Goal: Task Accomplishment & Management: Manage account settings

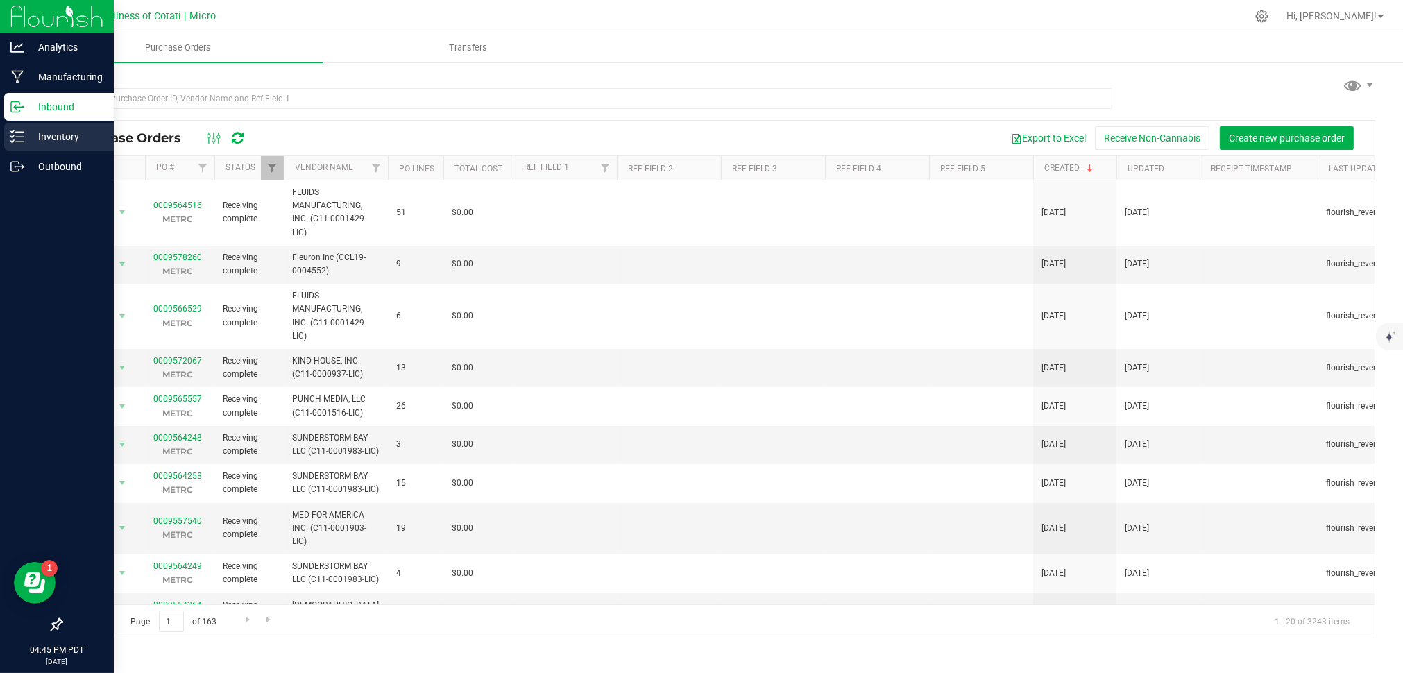
click at [19, 138] on icon at bounding box center [17, 137] width 14 height 14
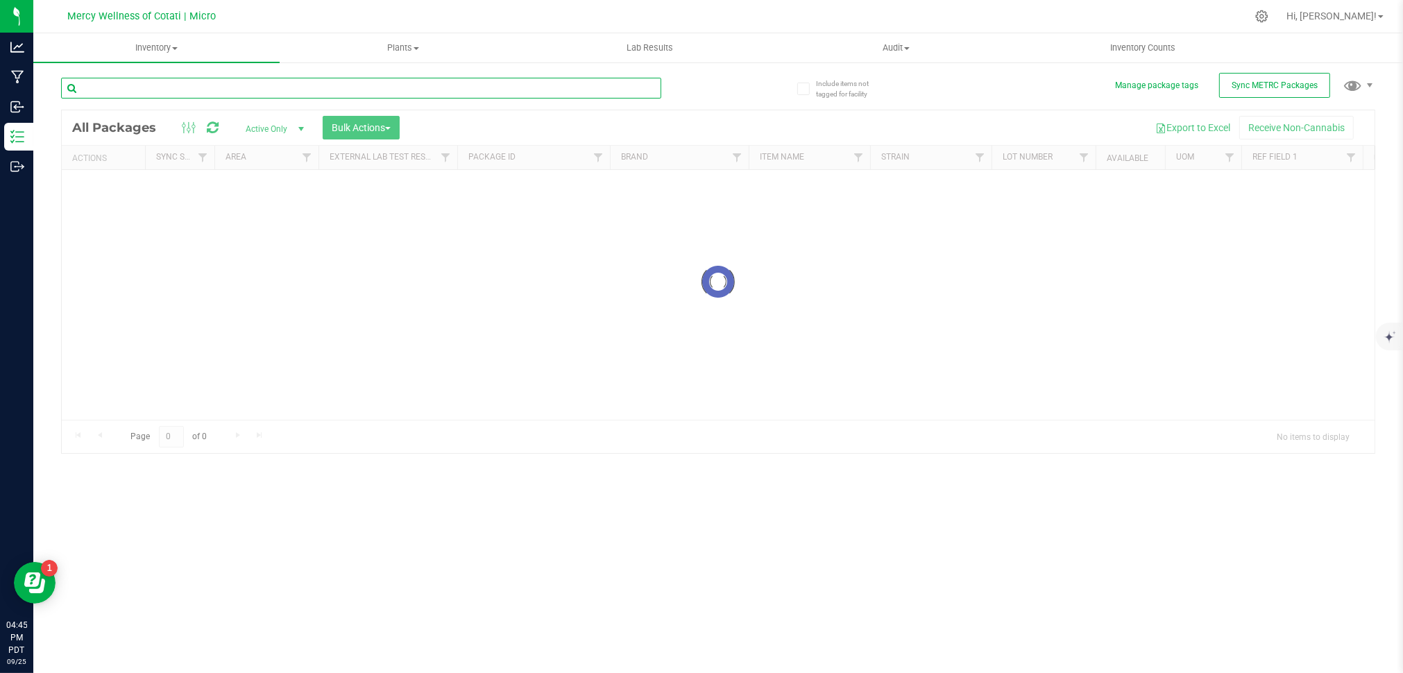
click at [282, 92] on div "Inventory All packages All inventory Waste log Create inventory Plants All plan…" at bounding box center [718, 353] width 1370 height 640
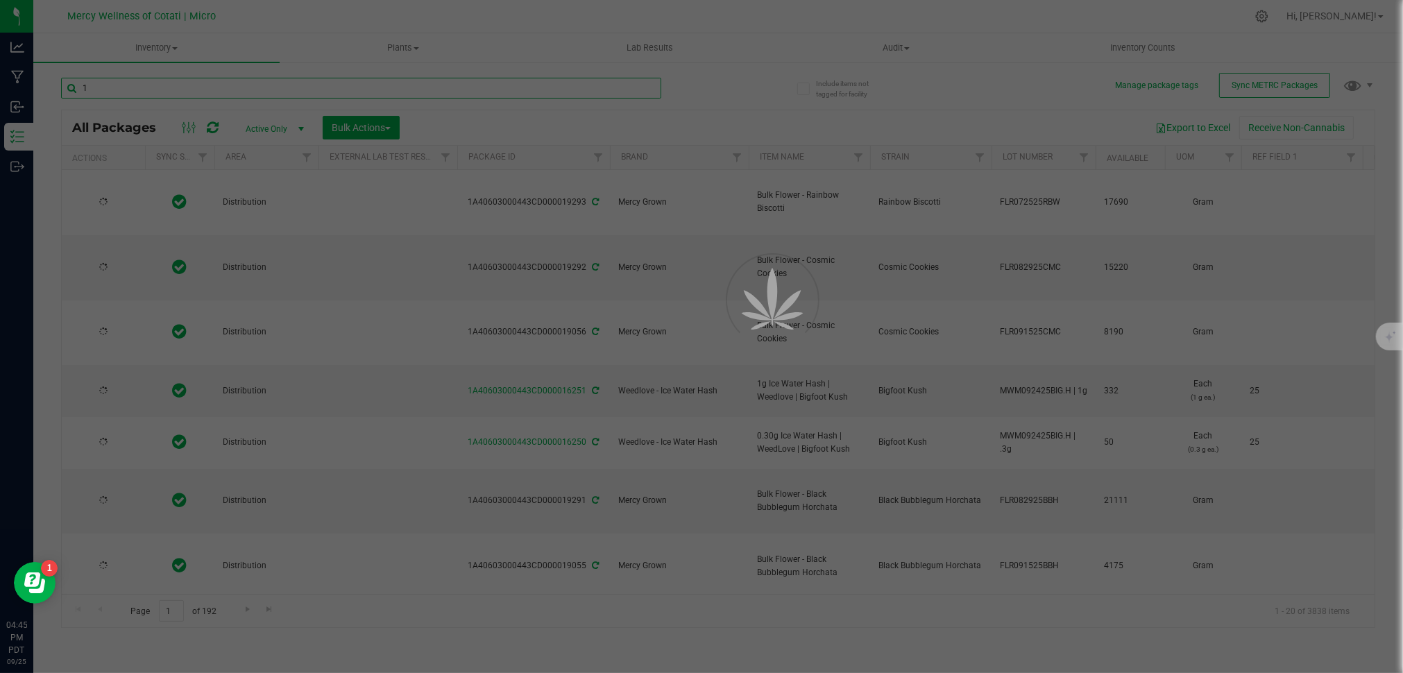
type input "18"
type input "[DATE]"
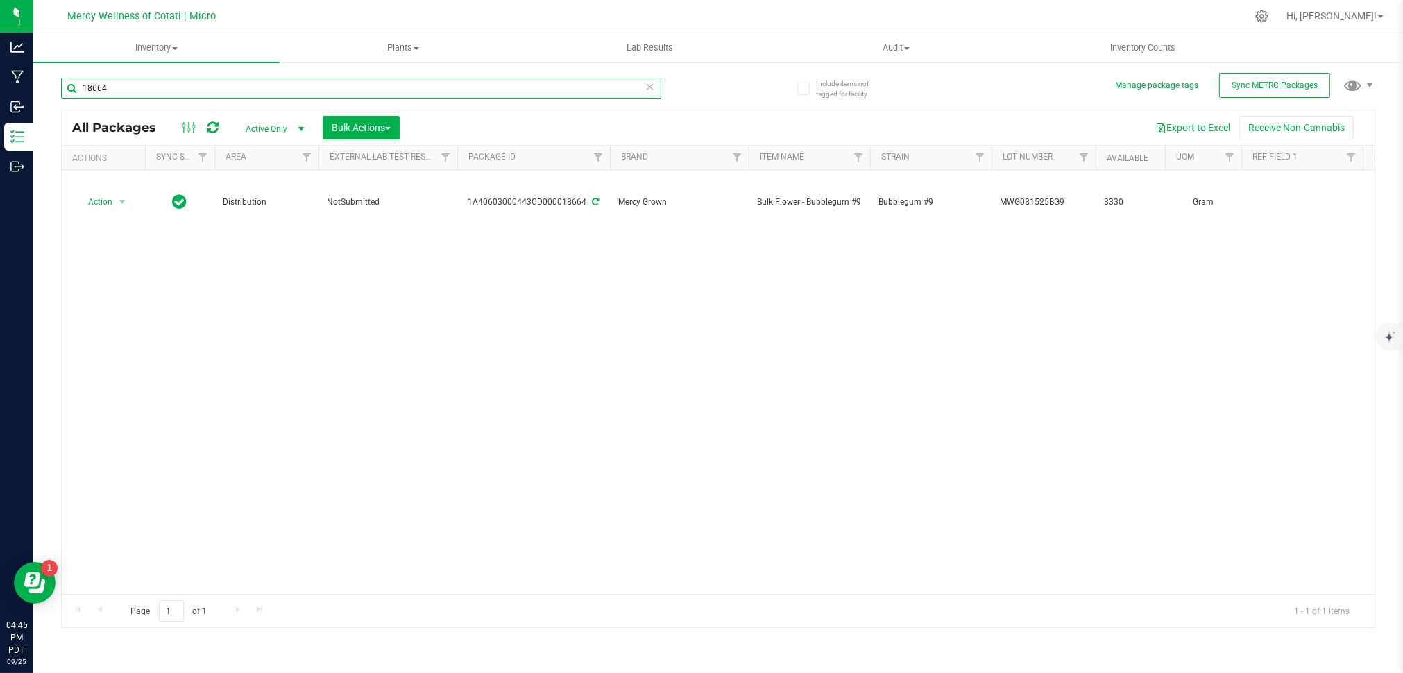
type input "18664"
click at [897, 278] on div "Action Action Adjust qty Create package Edit attributes Global inventory Locate…" at bounding box center [718, 382] width 1313 height 424
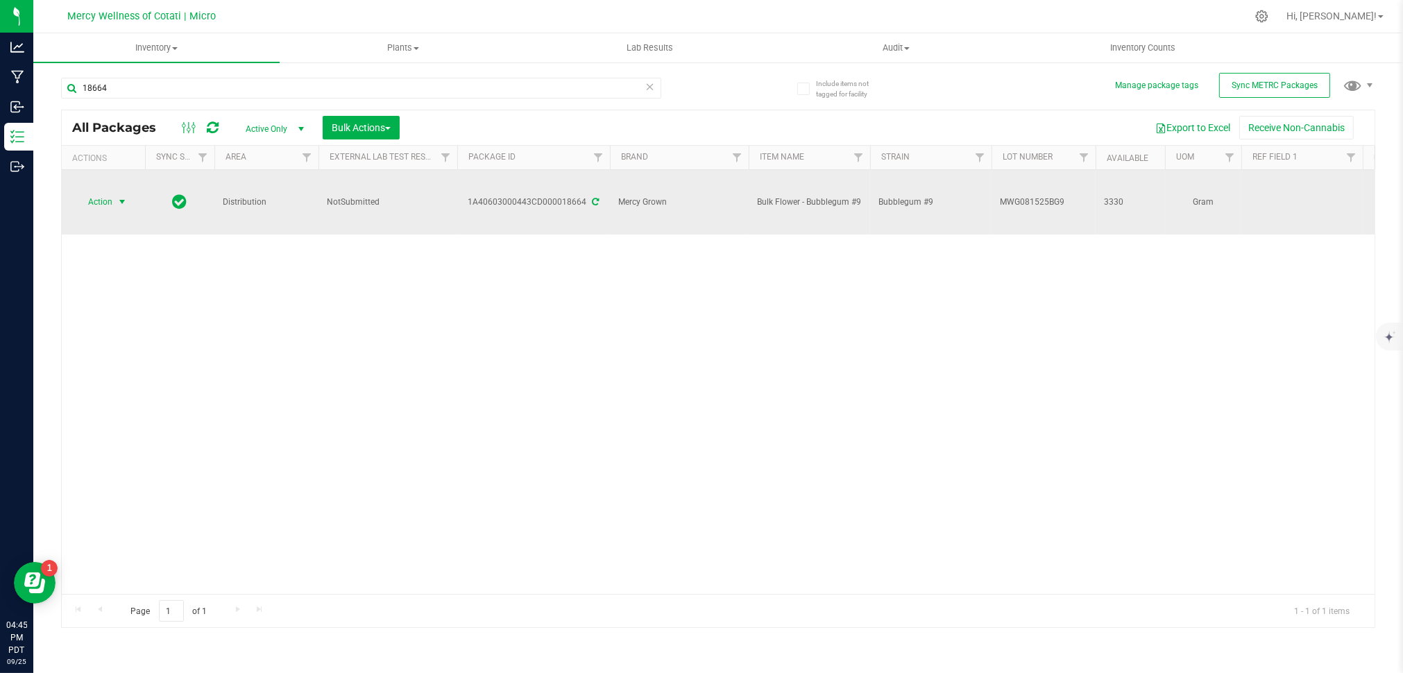
click at [124, 196] on span "select" at bounding box center [122, 201] width 11 height 11
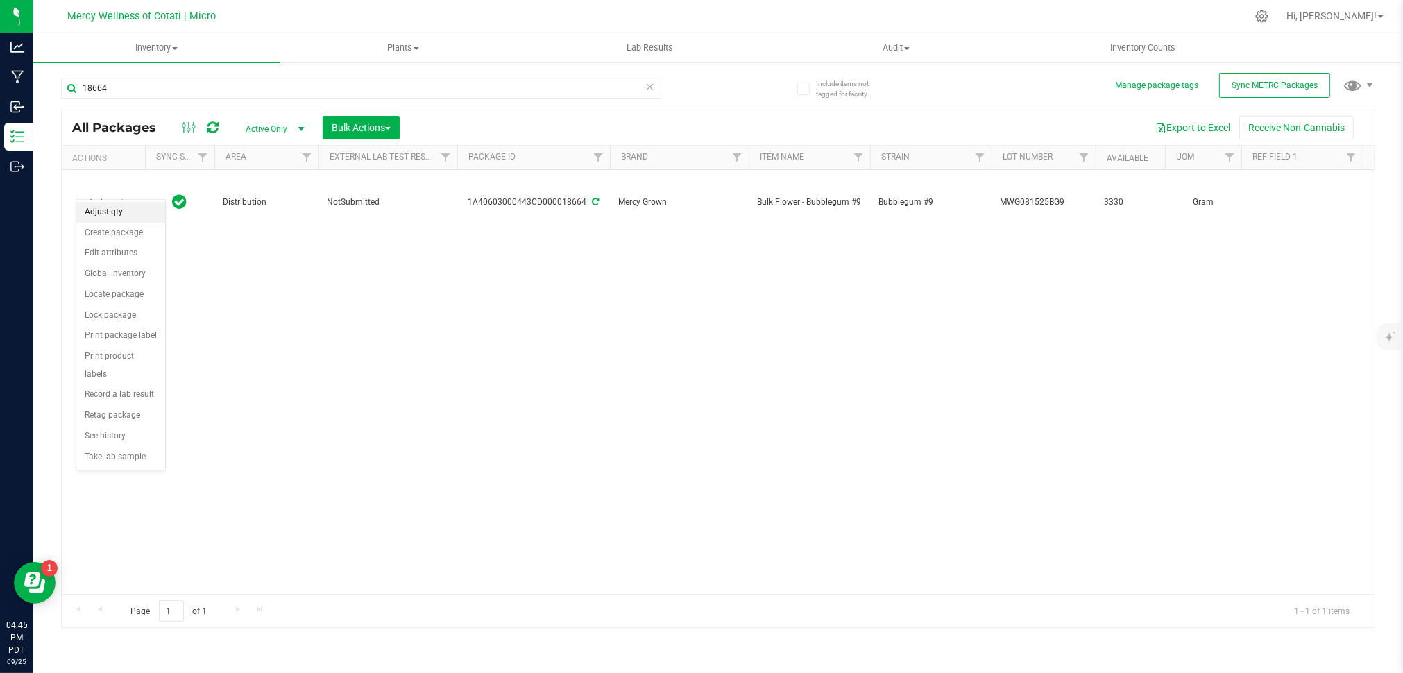
click at [112, 211] on li "Adjust qty" at bounding box center [120, 212] width 89 height 21
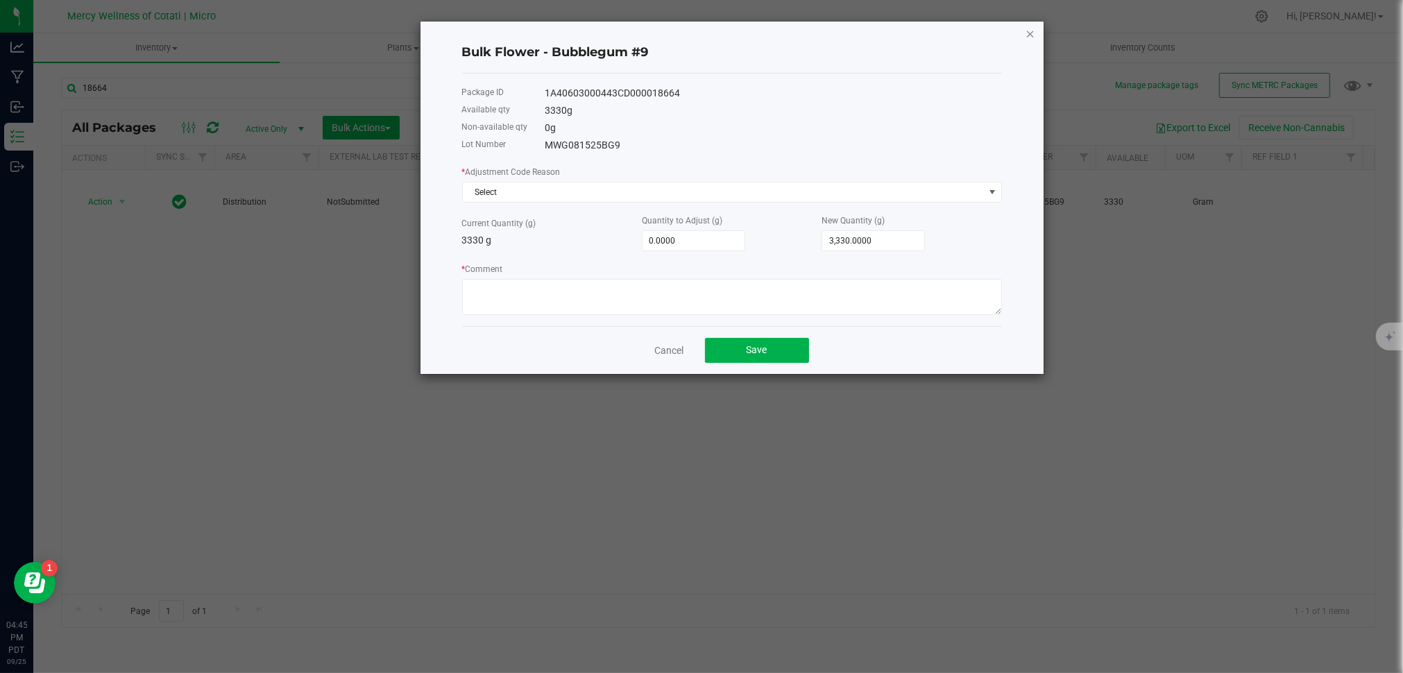
click at [1030, 30] on icon "button" at bounding box center [1031, 33] width 10 height 17
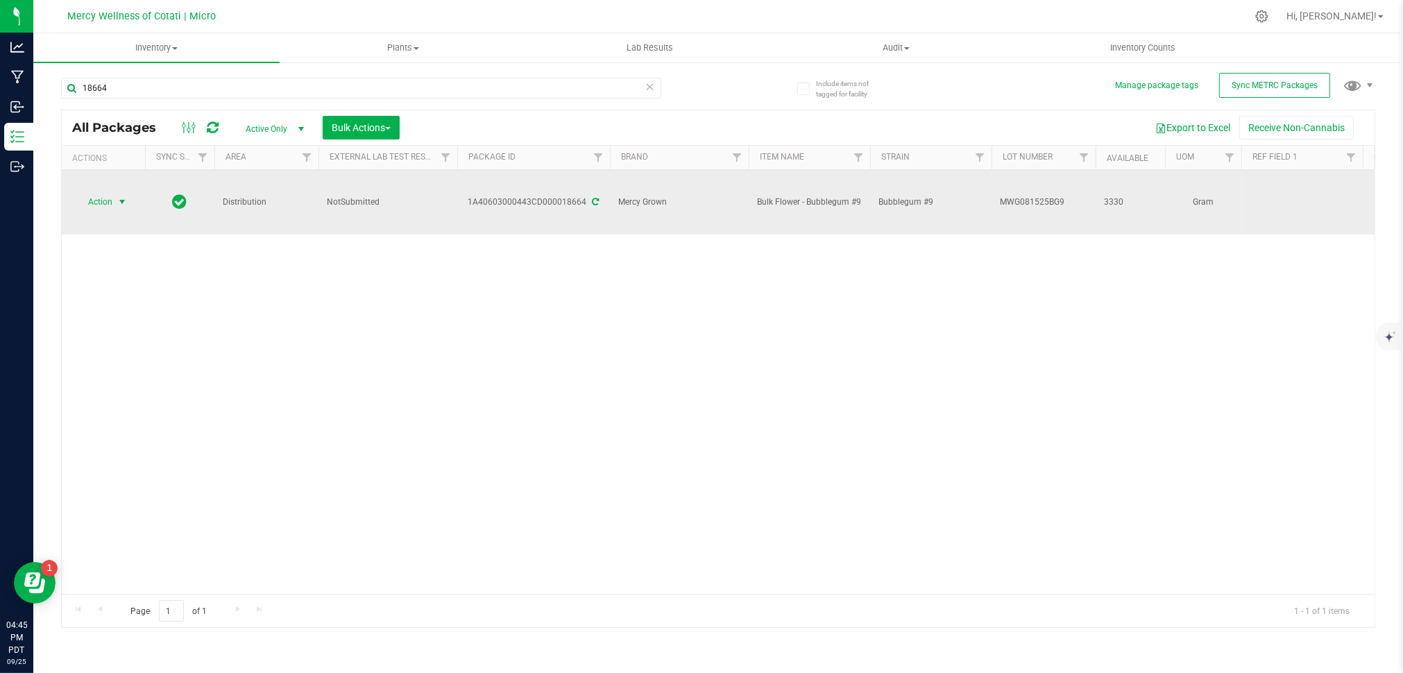
click at [124, 196] on span "select" at bounding box center [122, 201] width 11 height 11
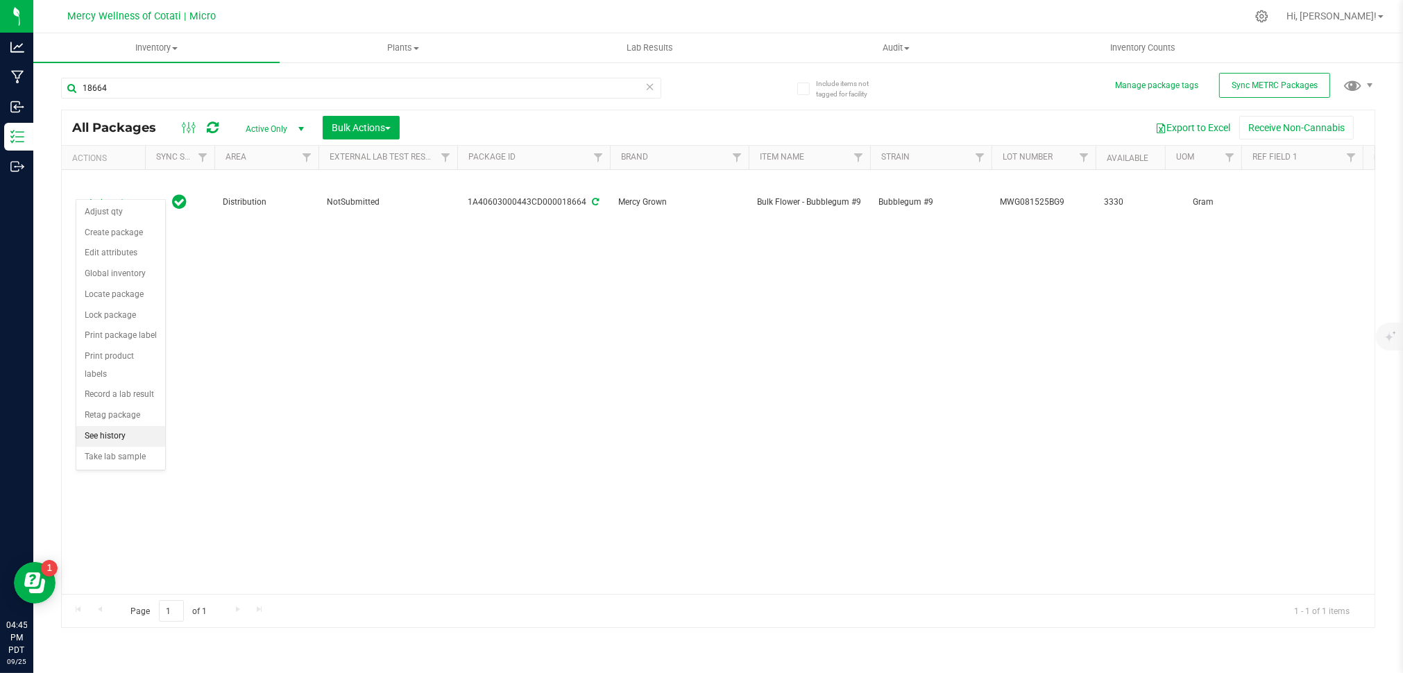
click at [97, 432] on li "See history" at bounding box center [120, 436] width 89 height 21
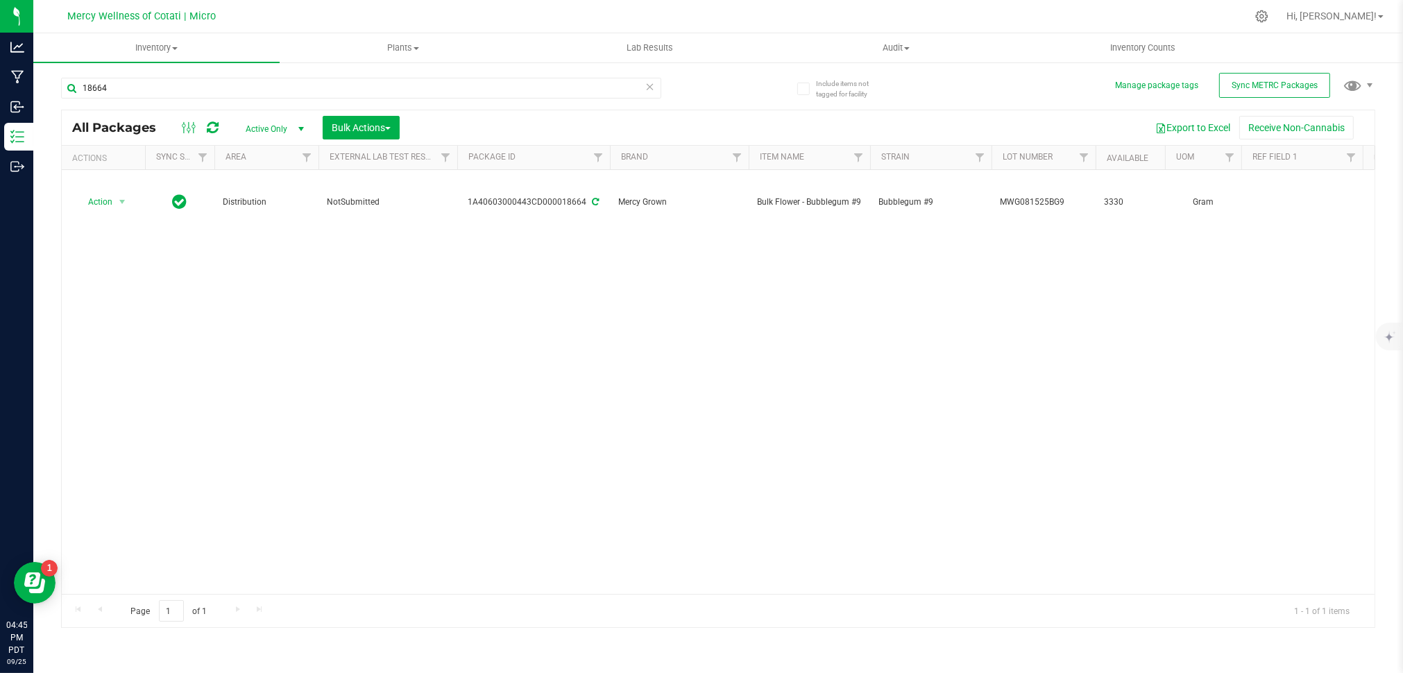
click at [398, 362] on div "Action Action Adjust qty Create package Edit attributes Global inventory Locate…" at bounding box center [718, 382] width 1313 height 424
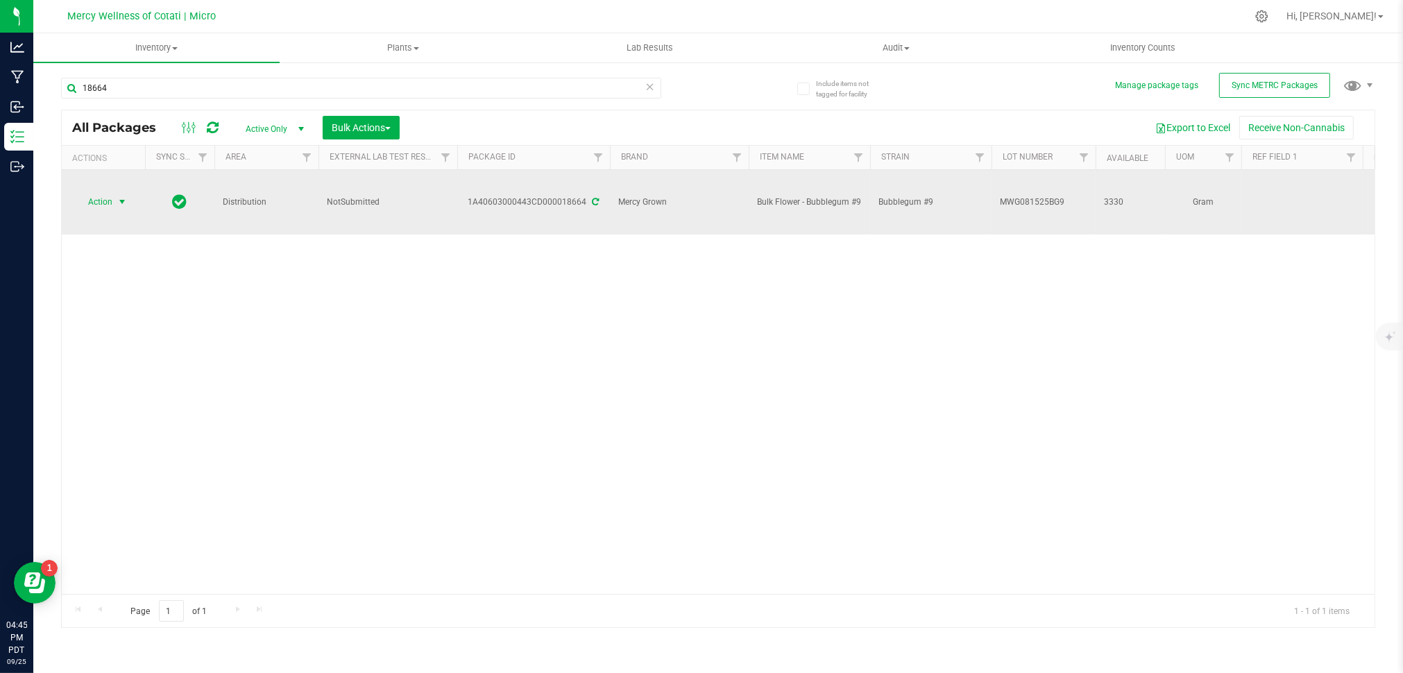
click at [119, 196] on span "select" at bounding box center [122, 201] width 11 height 11
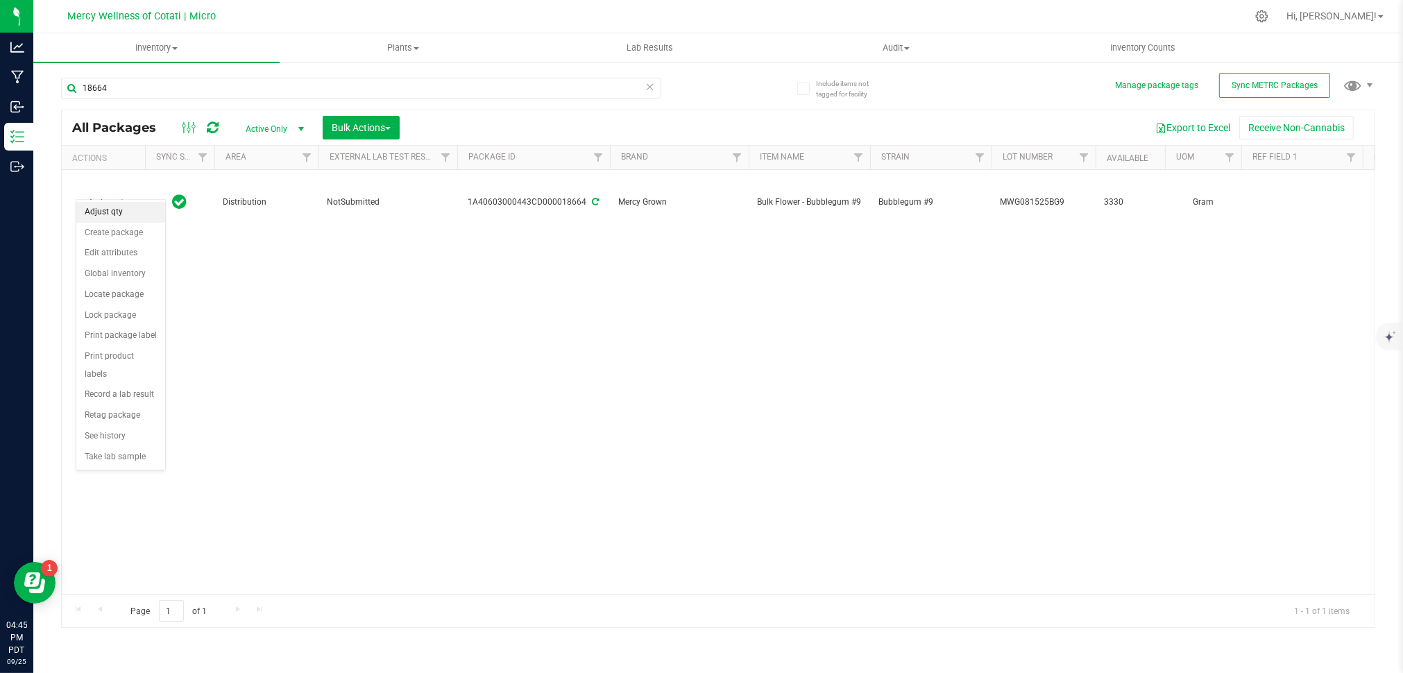
click at [104, 211] on li "Adjust qty" at bounding box center [120, 212] width 89 height 21
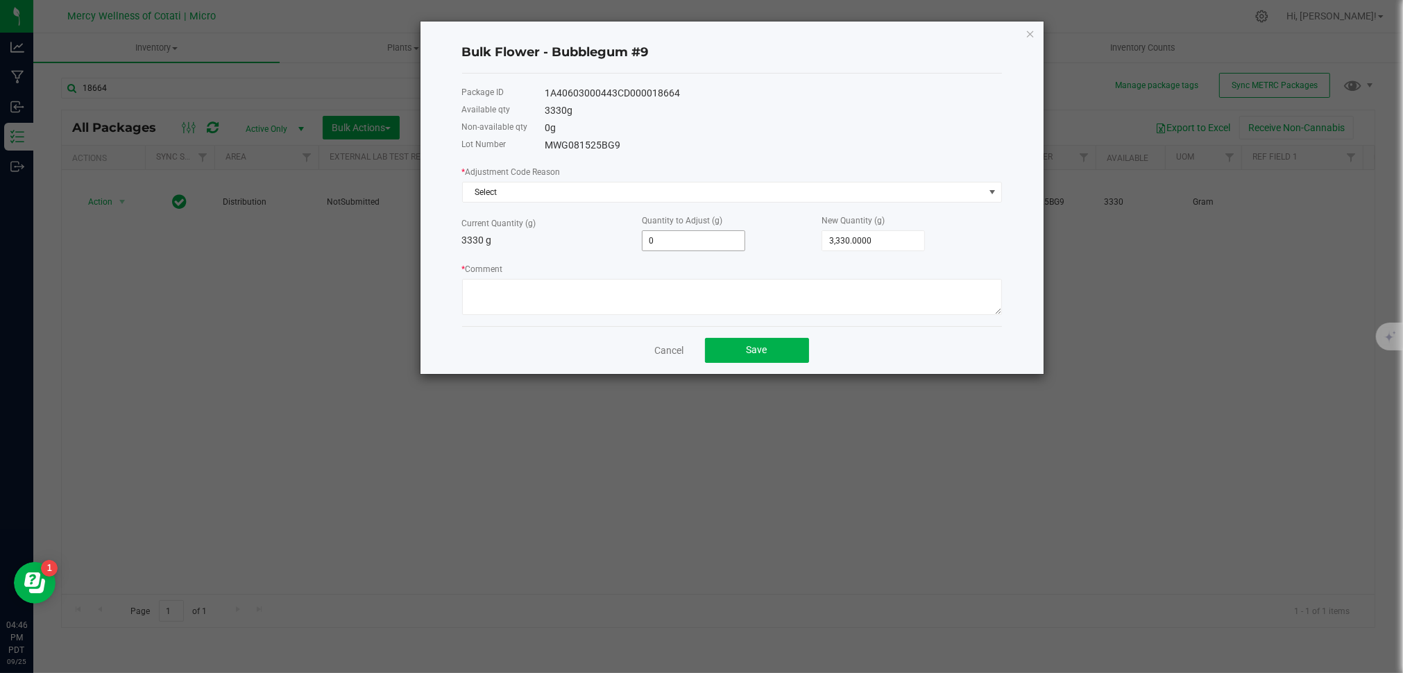
click at [684, 239] on input "0" at bounding box center [694, 240] width 102 height 19
type input "6"
type input "3,336.0000"
type input "60"
type input "3,390.0000"
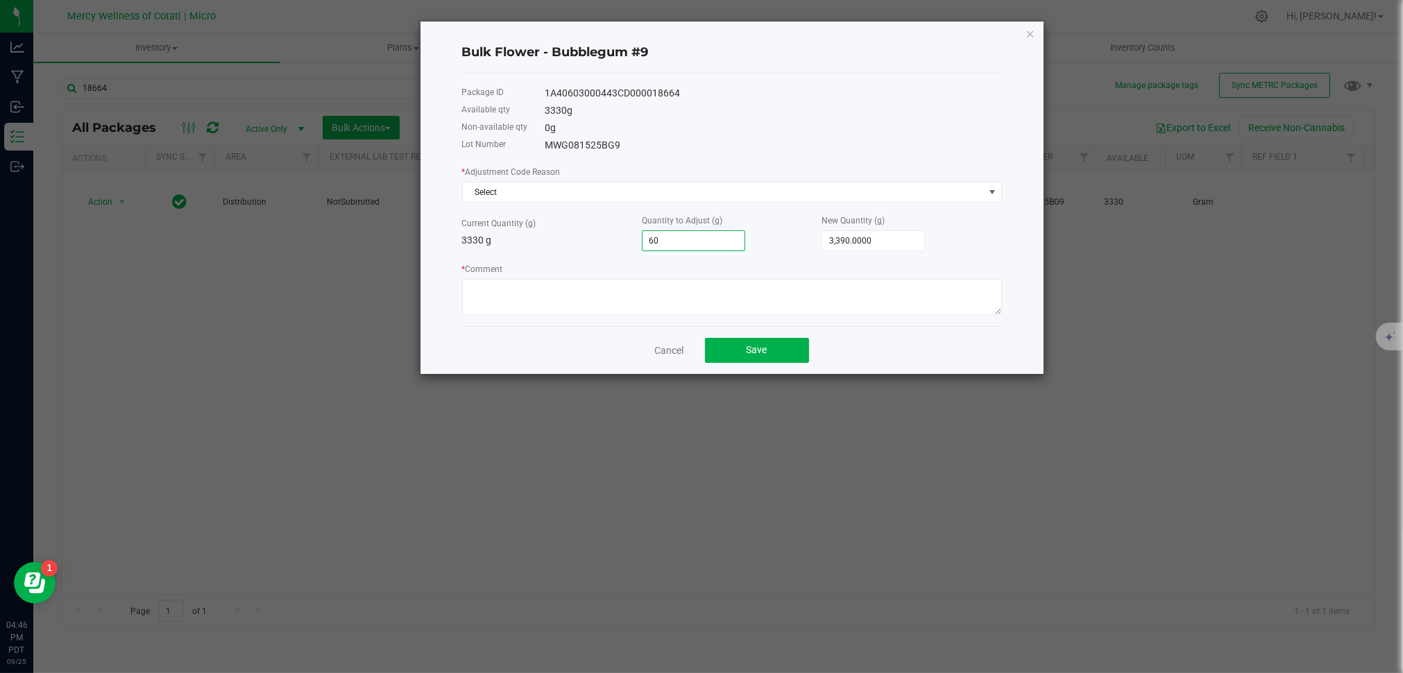
type input "60.0000"
click at [775, 247] on div "Quantity to Adjust (g) 60.0000" at bounding box center [732, 232] width 180 height 38
click at [634, 301] on textarea "* Comment" at bounding box center [732, 297] width 540 height 36
type textarea "tare issue - vessel not tared."
click at [1018, 267] on div "Bulk Flower - Bubblegum #9 Package ID 1A40603000443CD000018664 Available qty 33…" at bounding box center [732, 198] width 623 height 353
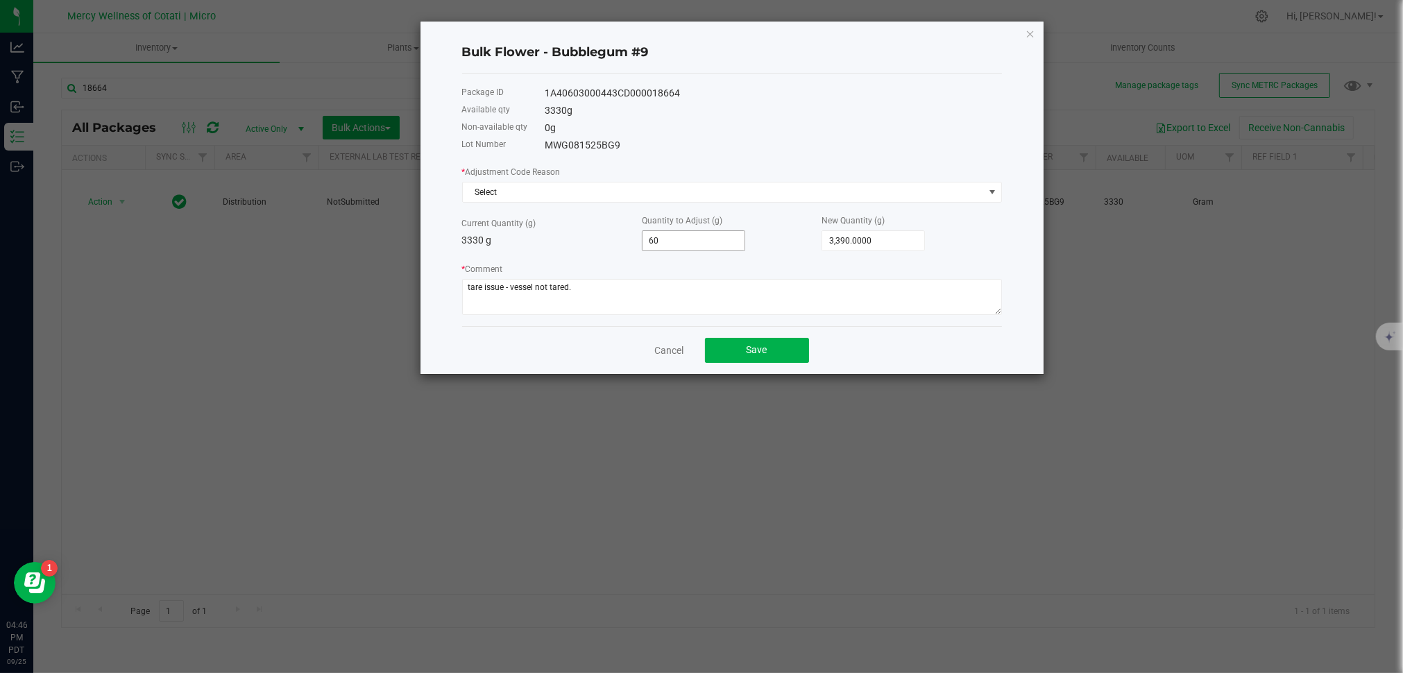
click at [650, 243] on input "60" at bounding box center [694, 240] width 102 height 19
type input "-"
type input "3,330.0000"
type input "-6"
type input "3,324.0000"
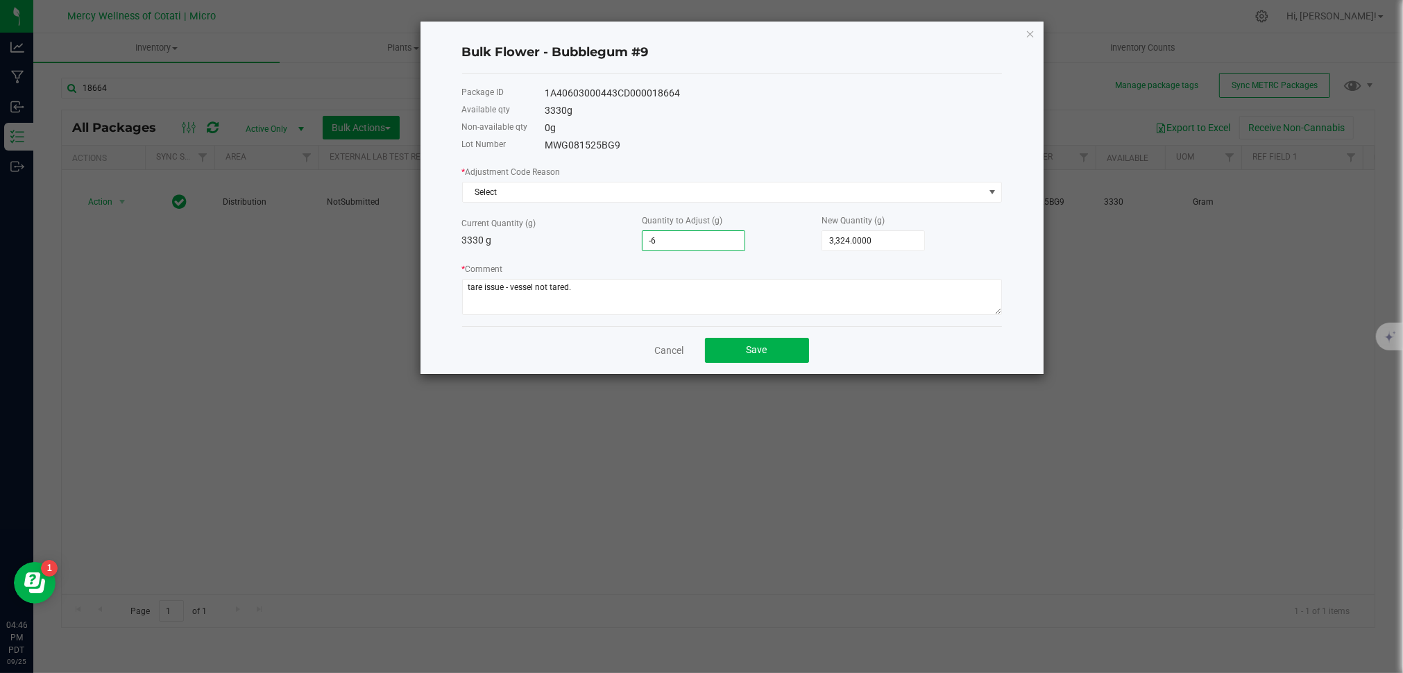
type input "-60"
type input "3,270.0000"
type input "-60.0000"
click at [777, 267] on div "* Comment" at bounding box center [732, 288] width 540 height 53
drag, startPoint x: 779, startPoint y: 347, endPoint x: 831, endPoint y: 196, distance: 160.0
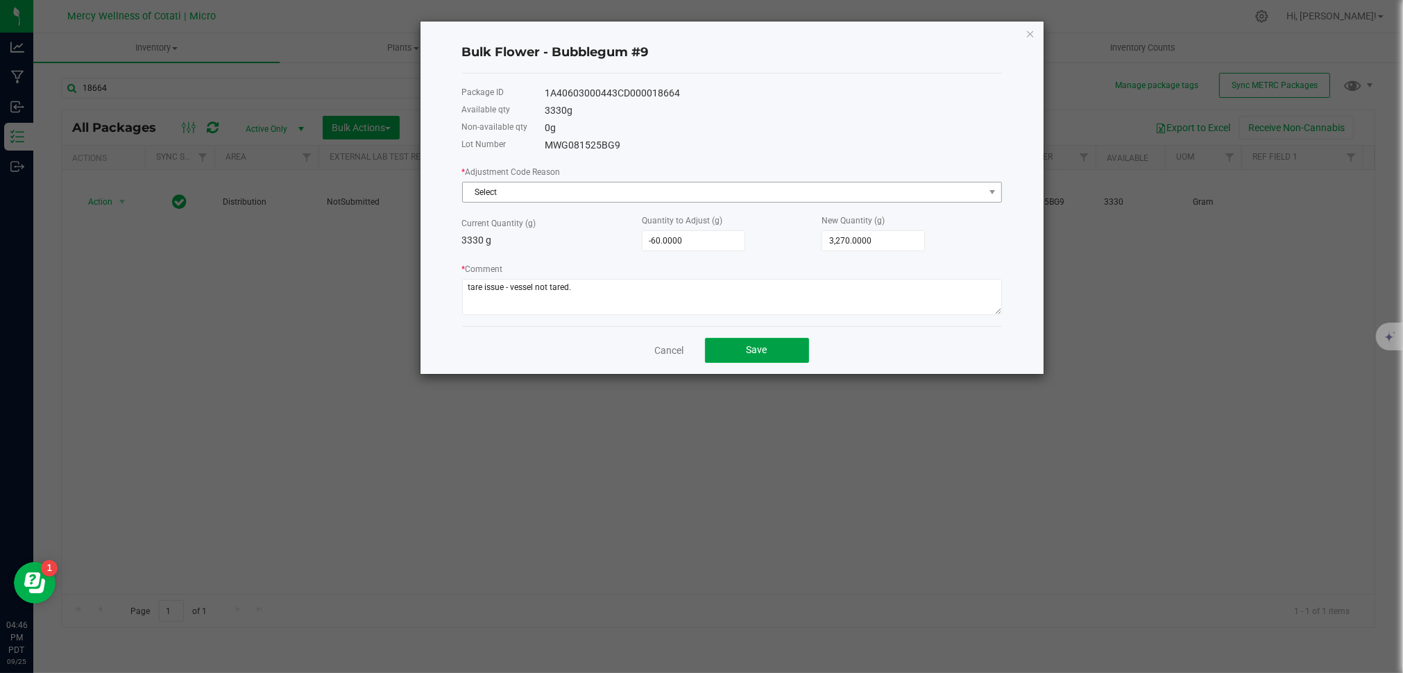
click at [828, 205] on div "Bulk Flower - Bubblegum #9 Package ID 1A40603000443CD000018664 Available qty 33…" at bounding box center [732, 198] width 623 height 353
drag, startPoint x: 831, startPoint y: 192, endPoint x: 847, endPoint y: 192, distance: 16.7
click at [831, 192] on span "Select" at bounding box center [723, 192] width 521 height 19
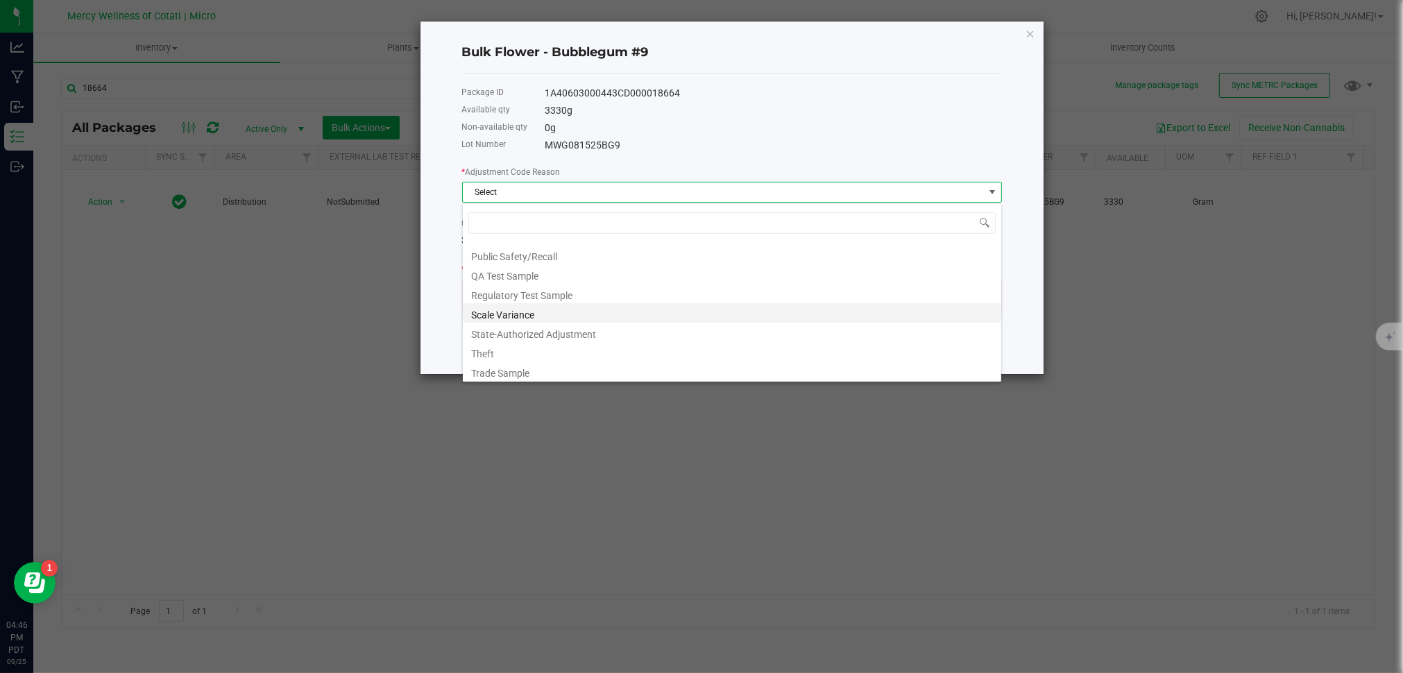
scroll to position [130, 0]
click at [612, 317] on li "Scale Variance" at bounding box center [732, 314] width 539 height 19
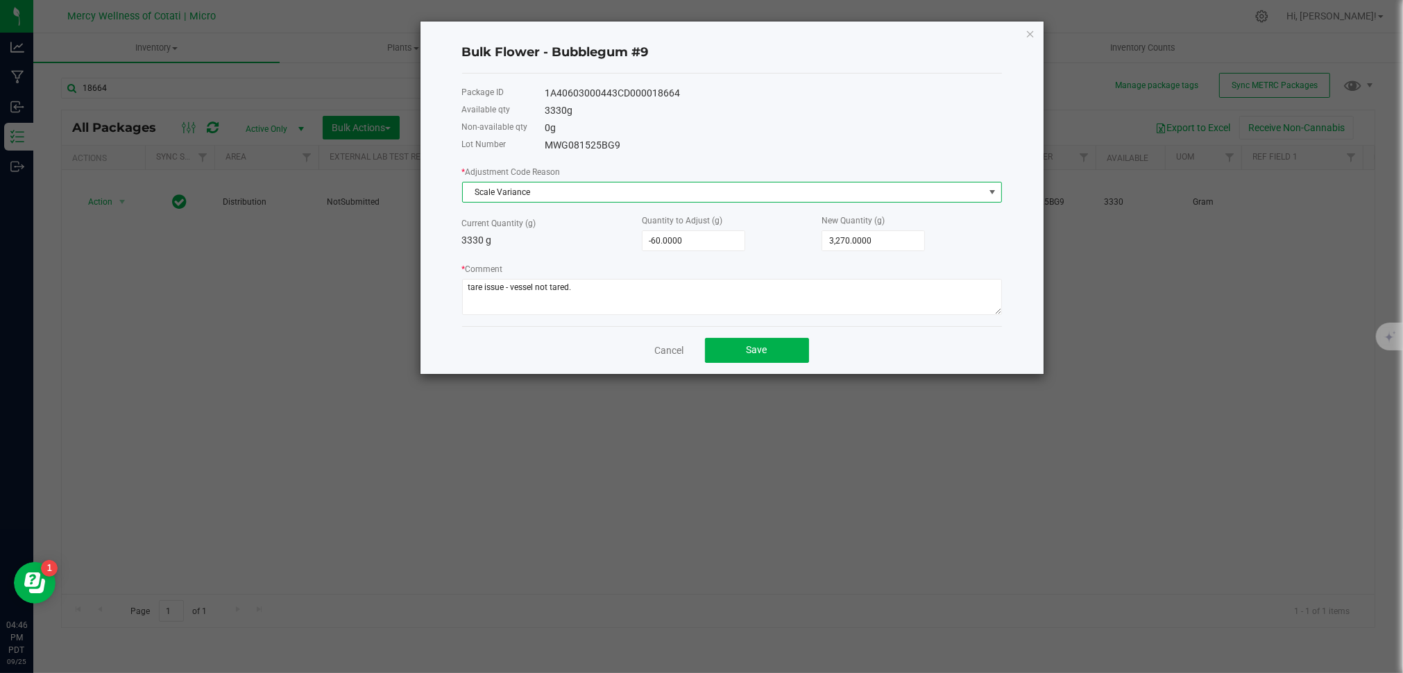
drag, startPoint x: 750, startPoint y: 143, endPoint x: 767, endPoint y: 146, distance: 17.7
click at [750, 143] on div "MWG081525BG9" at bounding box center [774, 145] width 457 height 15
click at [763, 359] on button "Save" at bounding box center [757, 350] width 104 height 25
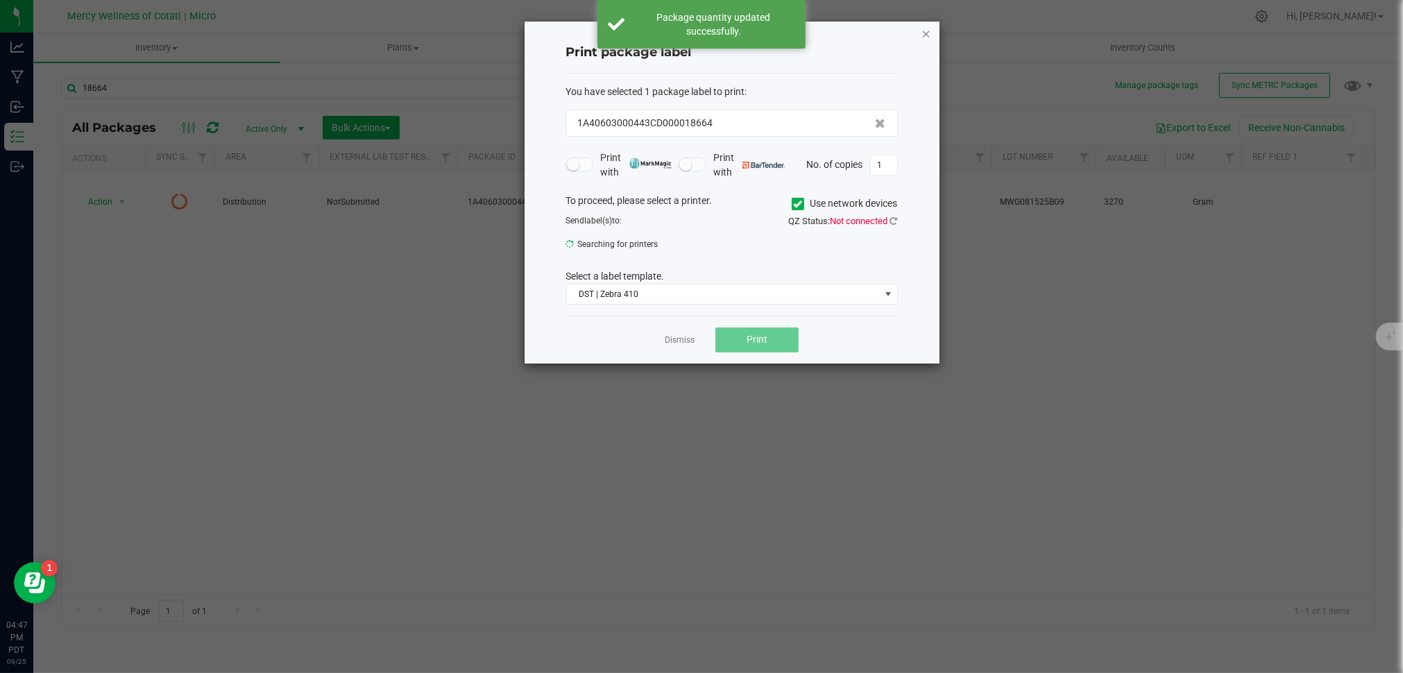
click at [926, 32] on icon "button" at bounding box center [927, 33] width 10 height 17
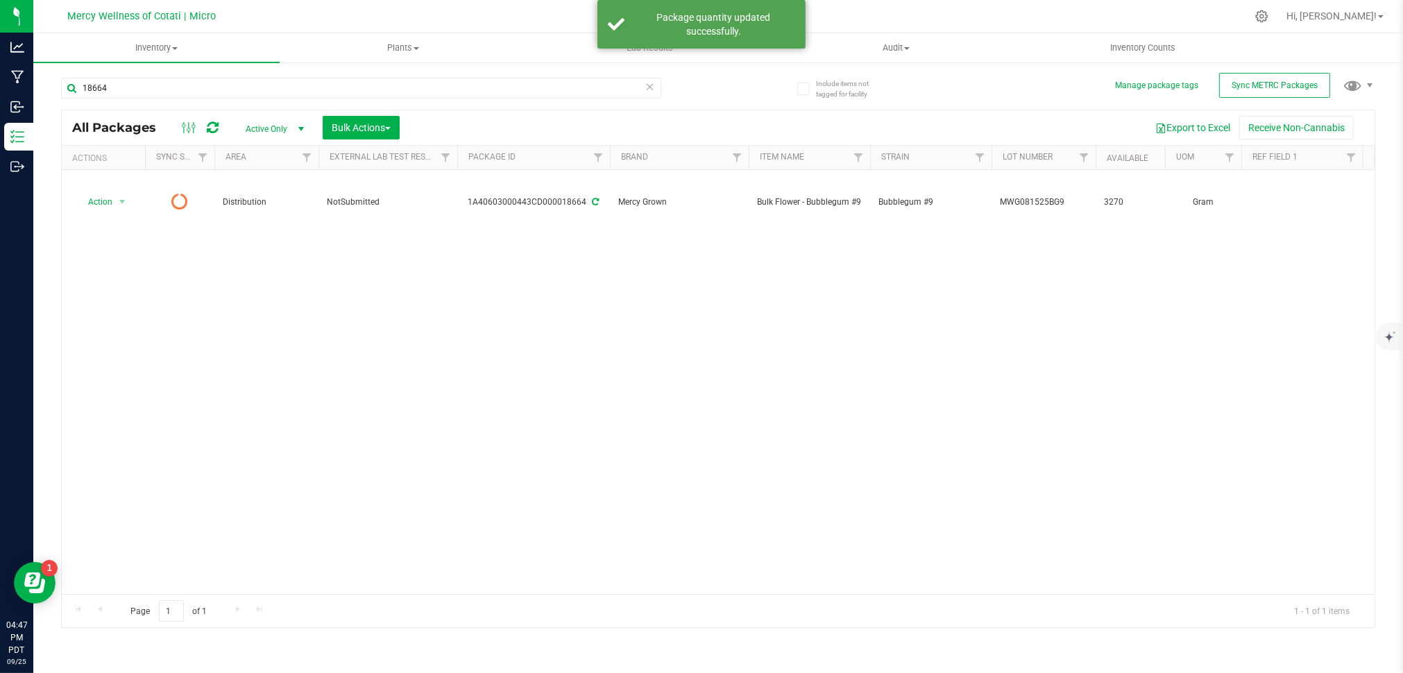
click at [1102, 271] on div "Action Action Edit attributes Global inventory Lock package Print package label…" at bounding box center [718, 382] width 1313 height 424
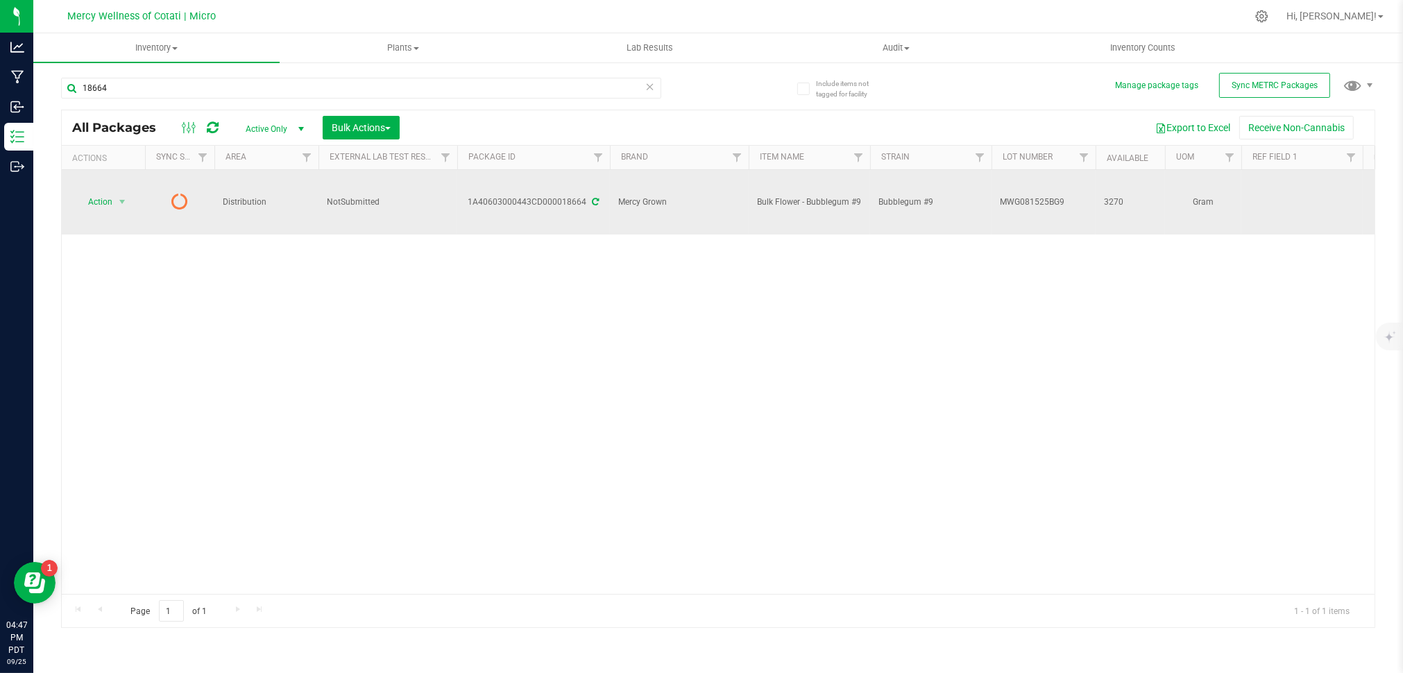
click at [1031, 196] on span "MWG081525BG9" at bounding box center [1043, 202] width 87 height 13
click at [1031, 192] on input "MWG081525BG9" at bounding box center [1040, 203] width 99 height 22
click at [567, 196] on div "1A40603000443CD000018664" at bounding box center [533, 202] width 157 height 13
copy div "1A40603000443CD000018664"
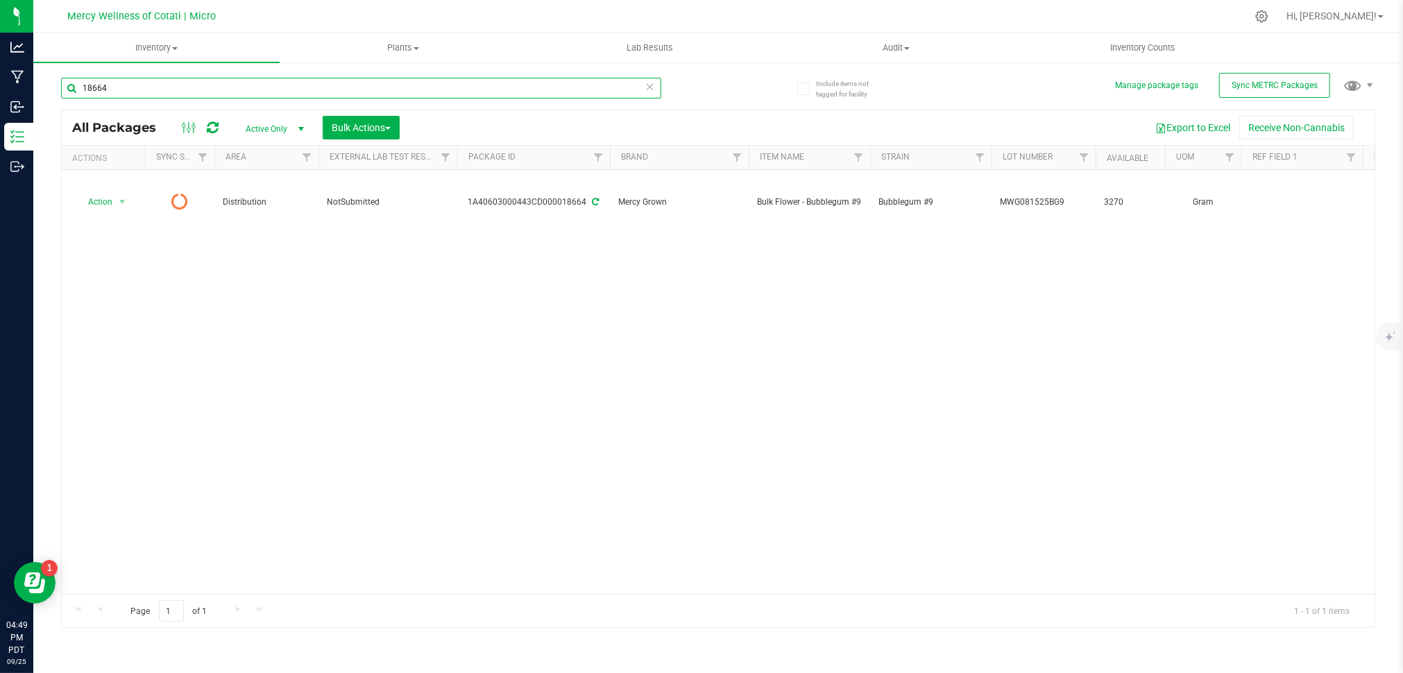
click at [298, 84] on input "18664" at bounding box center [361, 88] width 600 height 21
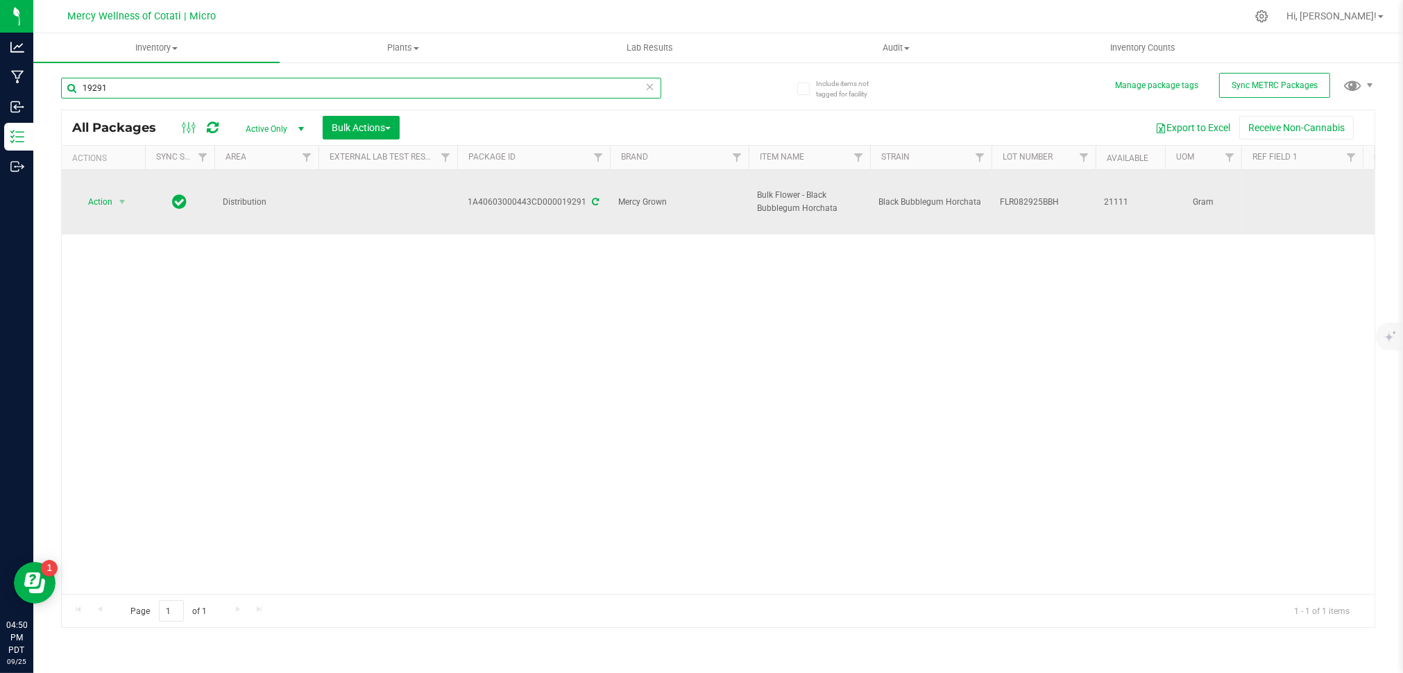
type input "19291"
click at [564, 196] on div "1A40603000443CD000019291" at bounding box center [533, 202] width 157 height 13
click at [1033, 196] on span "FLR082925BBH" at bounding box center [1043, 202] width 87 height 13
click at [1033, 192] on input "FLR082925BBH" at bounding box center [1040, 203] width 99 height 22
click at [534, 196] on div "1A40603000443CD000019291" at bounding box center [533, 202] width 157 height 13
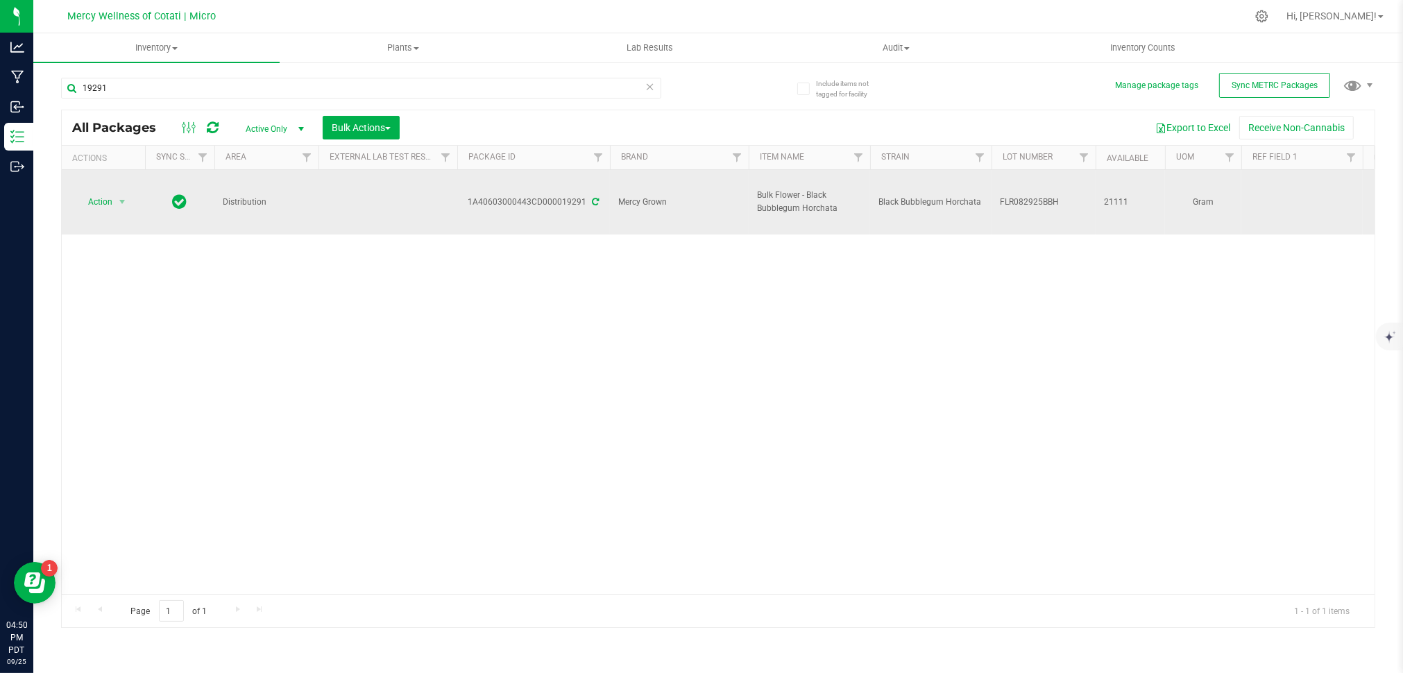
click at [534, 196] on div "1A40603000443CD000019291" at bounding box center [533, 202] width 157 height 13
copy div "1A40603000443CD000019291"
